Goal: Navigation & Orientation: Find specific page/section

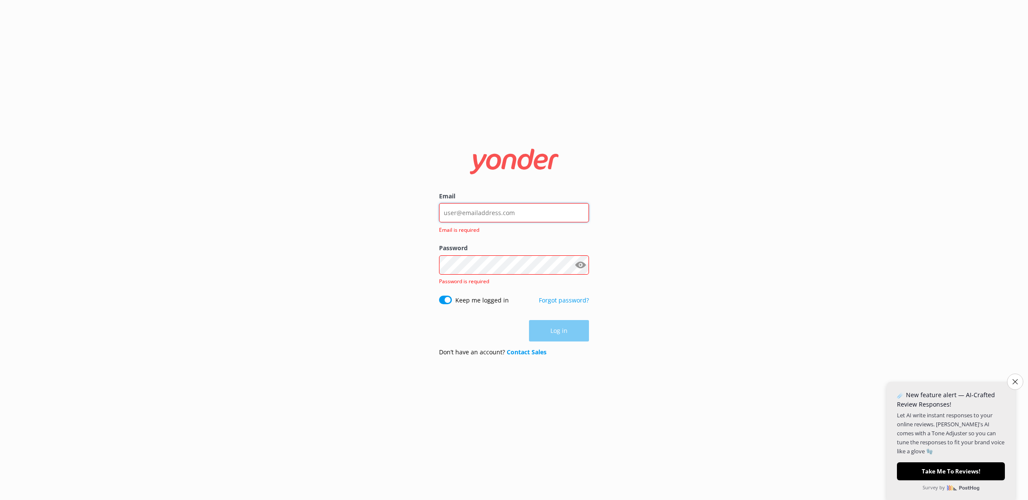
type input "[EMAIL_ADDRESS][PERSON_NAME][DOMAIN_NAME]"
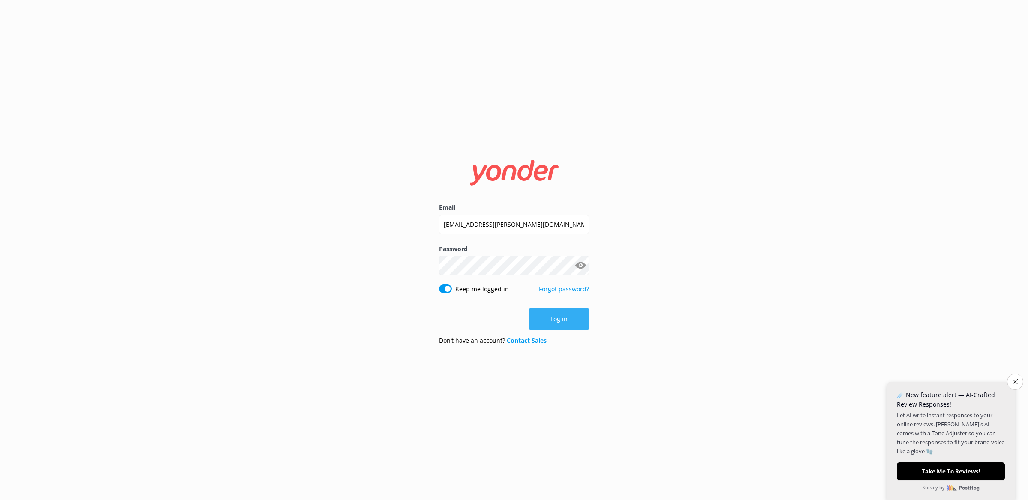
click at [554, 314] on button "Log in" at bounding box center [559, 318] width 60 height 21
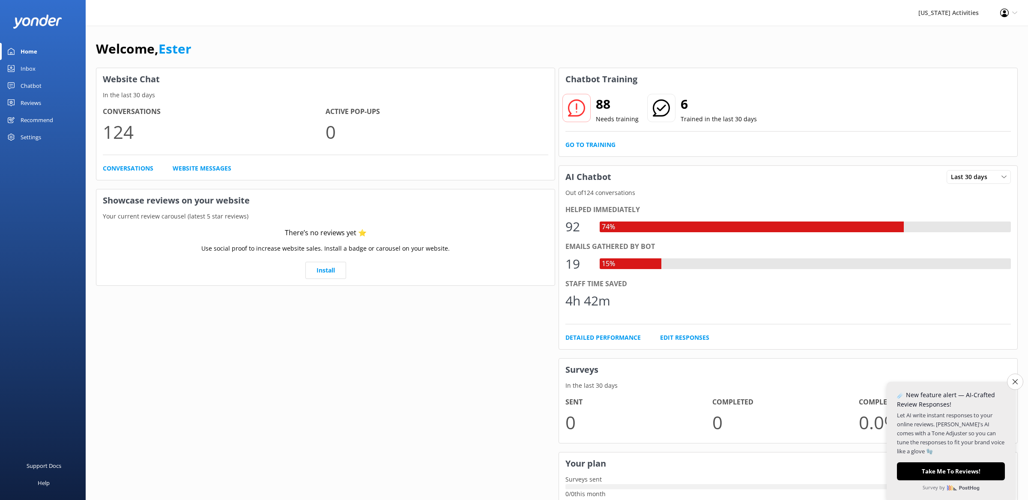
click at [384, 320] on div "Website Chat In the last 30 days Conversations 124 Active Pop-ups 0 Conversatio…" at bounding box center [325, 307] width 463 height 482
click at [39, 101] on div "Reviews" at bounding box center [31, 102] width 21 height 17
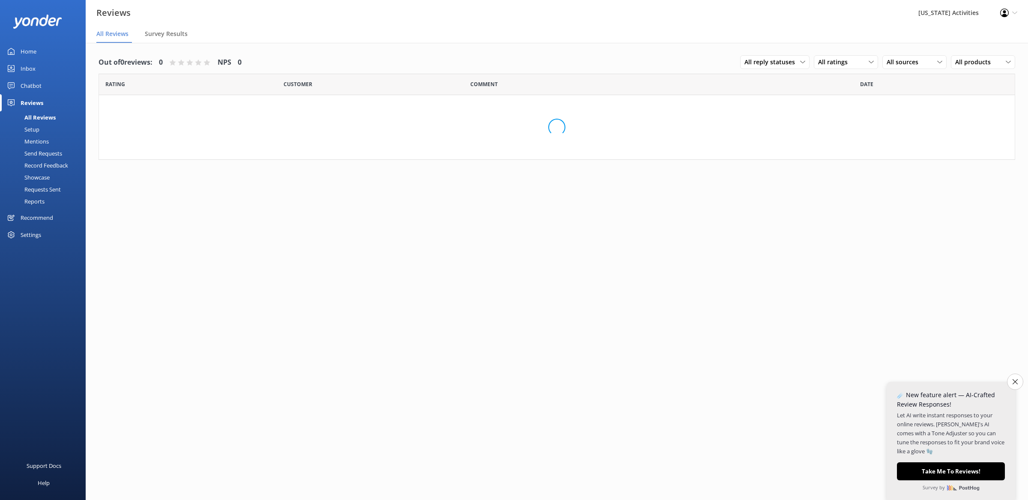
click at [39, 87] on div "Chatbot" at bounding box center [31, 85] width 21 height 17
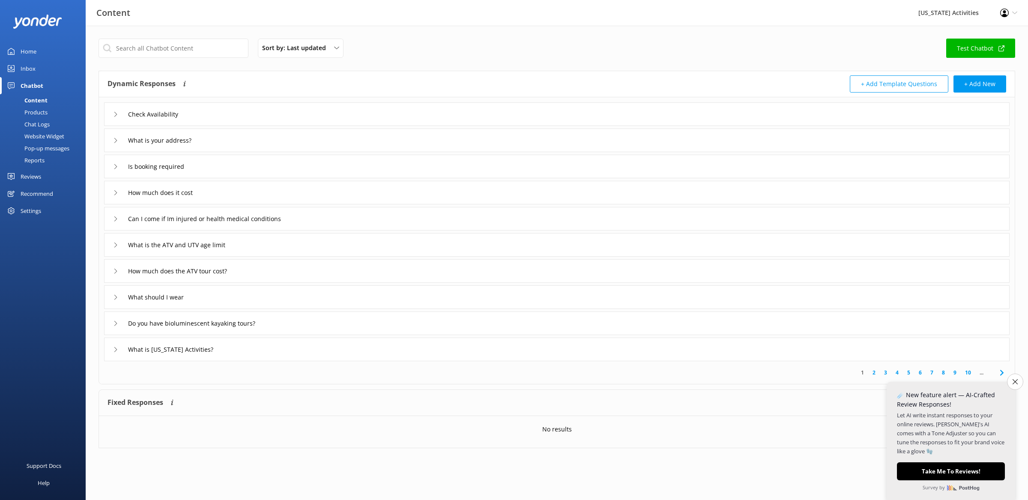
click at [39, 69] on link "Inbox" at bounding box center [43, 68] width 86 height 17
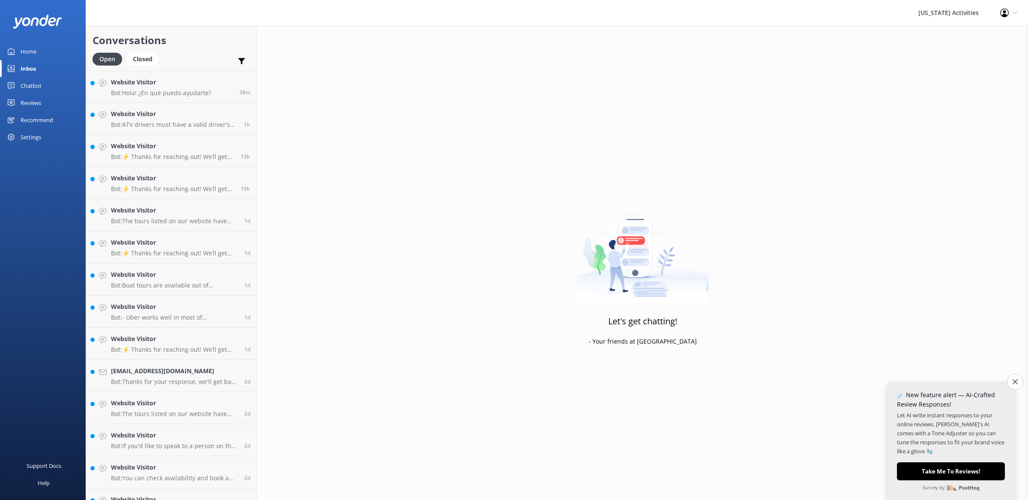
click at [41, 58] on link "Home" at bounding box center [43, 51] width 86 height 17
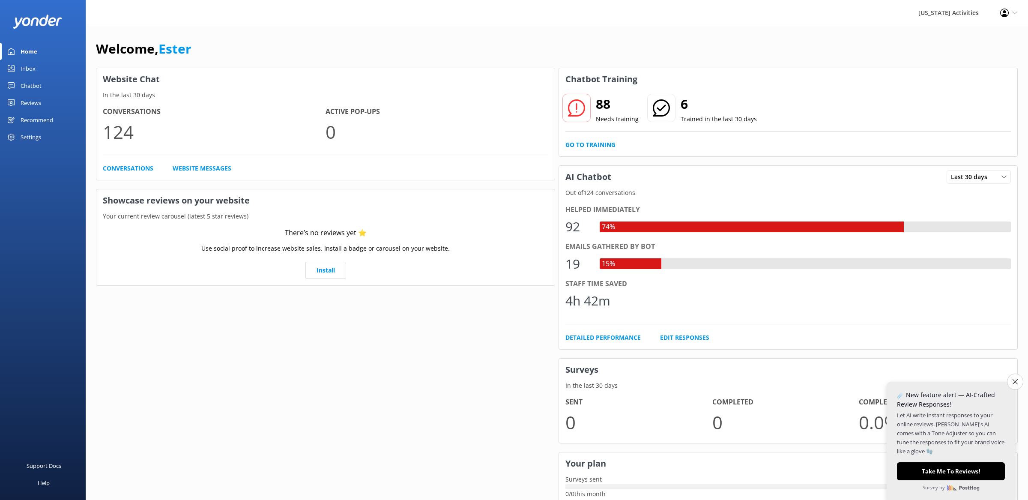
click at [44, 137] on div "Settings" at bounding box center [43, 136] width 86 height 17
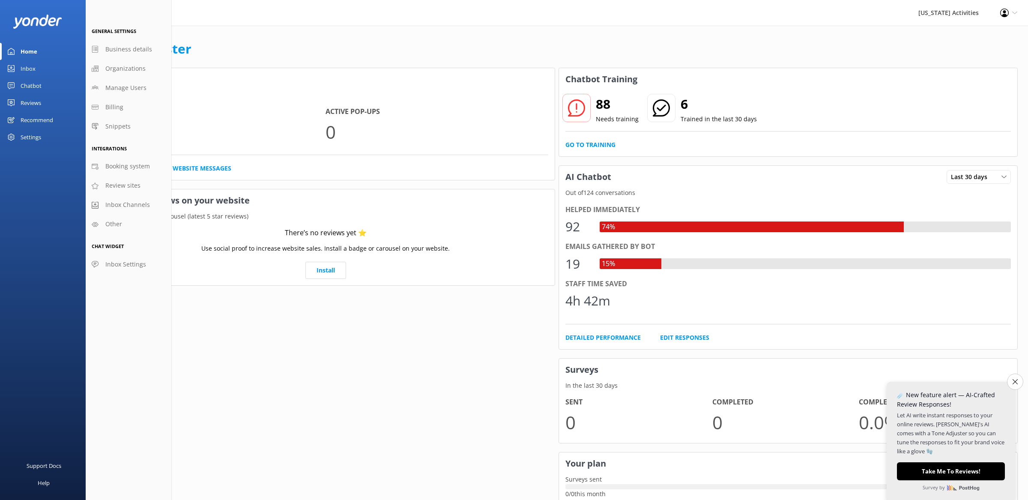
click at [9, 39] on div at bounding box center [43, 21] width 86 height 43
click at [30, 48] on div "Home" at bounding box center [29, 51] width 17 height 17
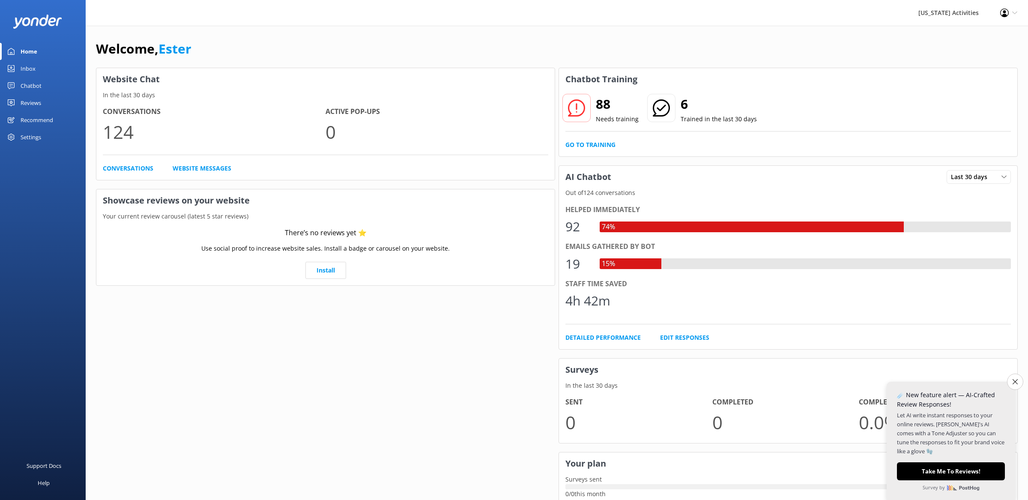
click at [31, 87] on div "Chatbot" at bounding box center [31, 85] width 21 height 17
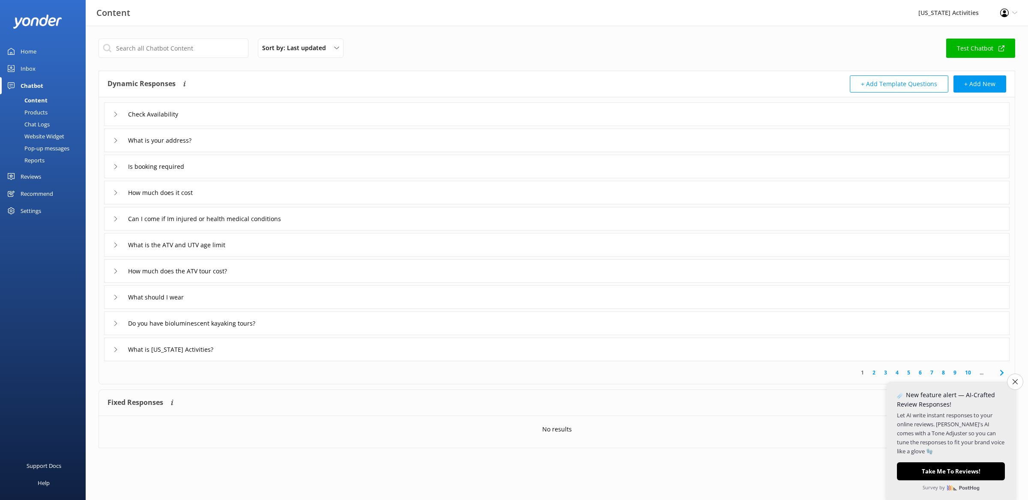
click at [39, 159] on div "Reports" at bounding box center [24, 160] width 39 height 12
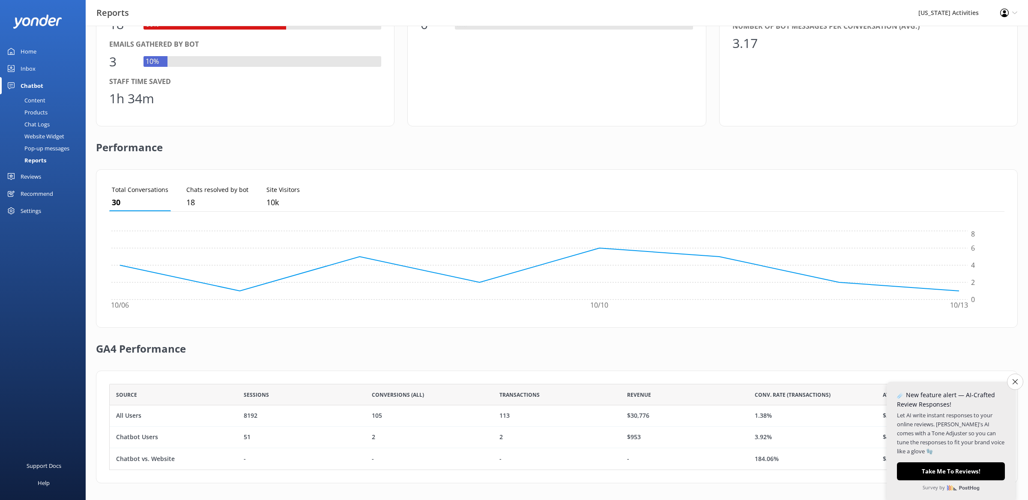
scroll to position [98, 0]
click at [1019, 382] on button "Close survey" at bounding box center [1015, 382] width 18 height 18
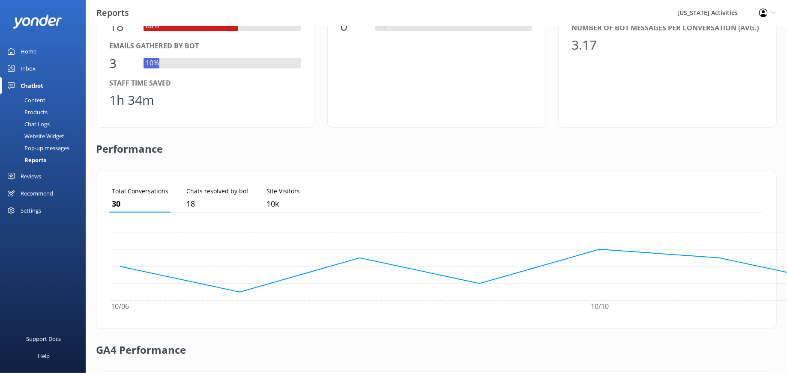
scroll to position [86, 654]
